Goal: Go to known website: Access a specific website the user already knows

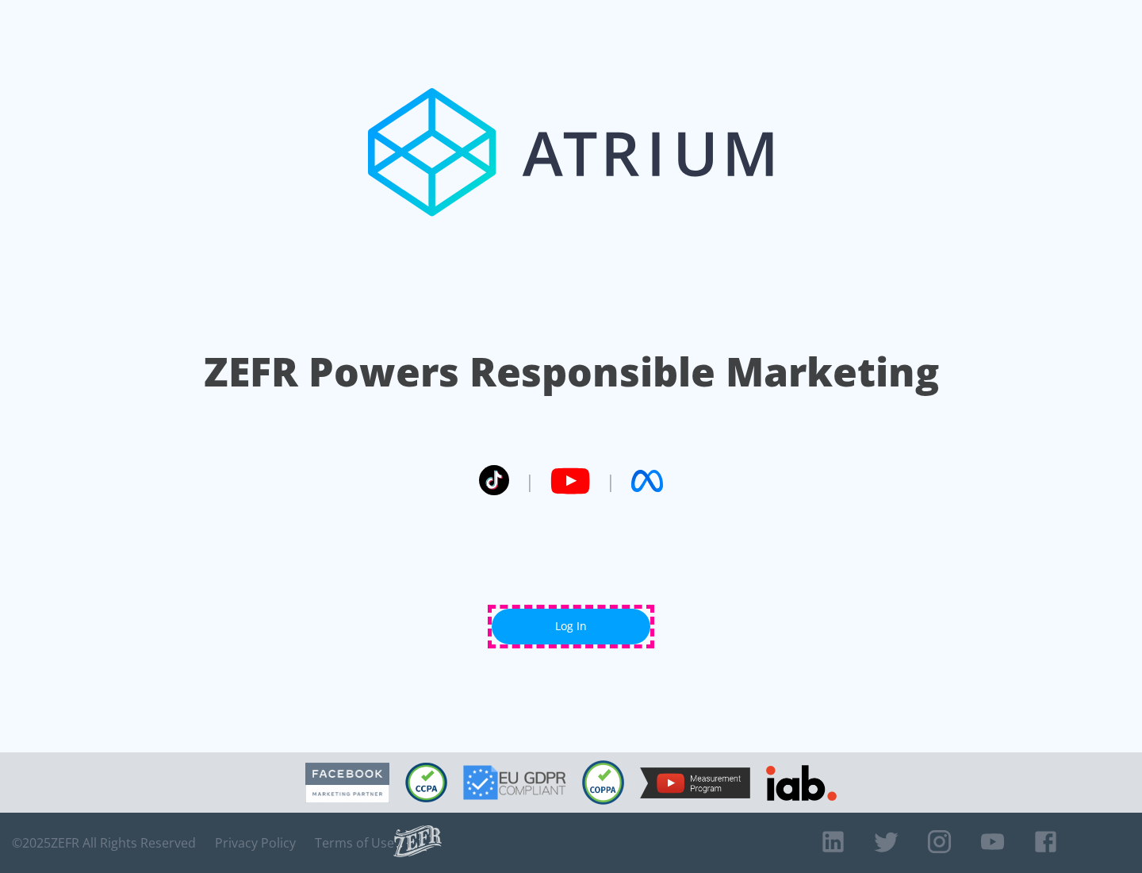
click at [571, 626] on link "Log In" at bounding box center [571, 627] width 159 height 36
